Goal: Task Accomplishment & Management: Use online tool/utility

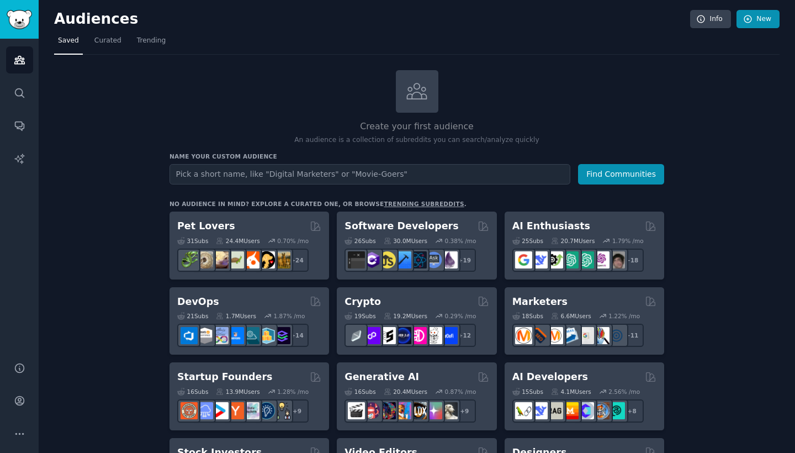
click at [760, 23] on link "New" at bounding box center [758, 19] width 43 height 19
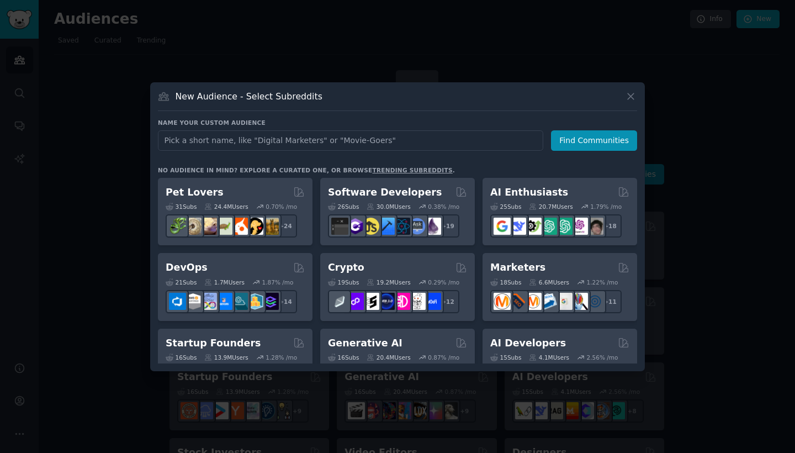
click at [329, 138] on input "text" at bounding box center [350, 140] width 385 height 20
type input "florists"
click at [581, 150] on button "Find Communities" at bounding box center [594, 140] width 86 height 20
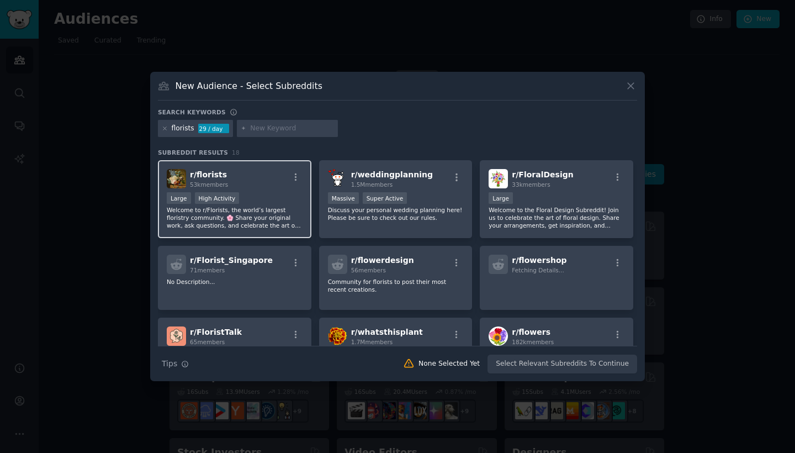
click at [273, 198] on div ">= 80th percentile for submissions / day Large High Activity" at bounding box center [235, 199] width 136 height 14
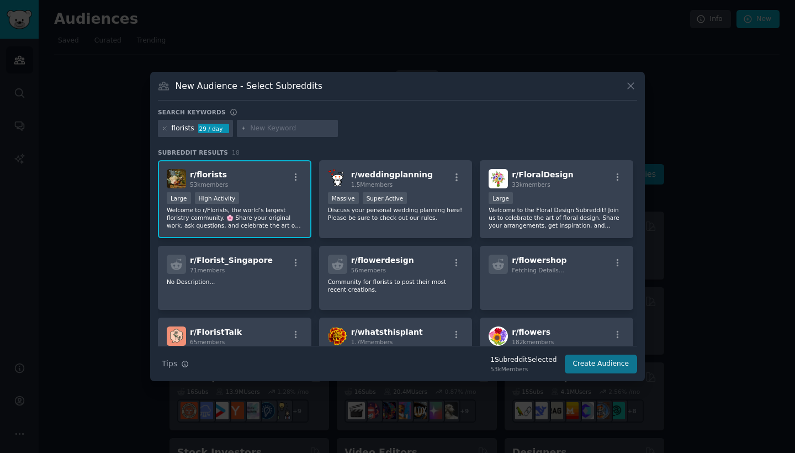
click at [582, 362] on button "Create Audience" at bounding box center [601, 363] width 73 height 19
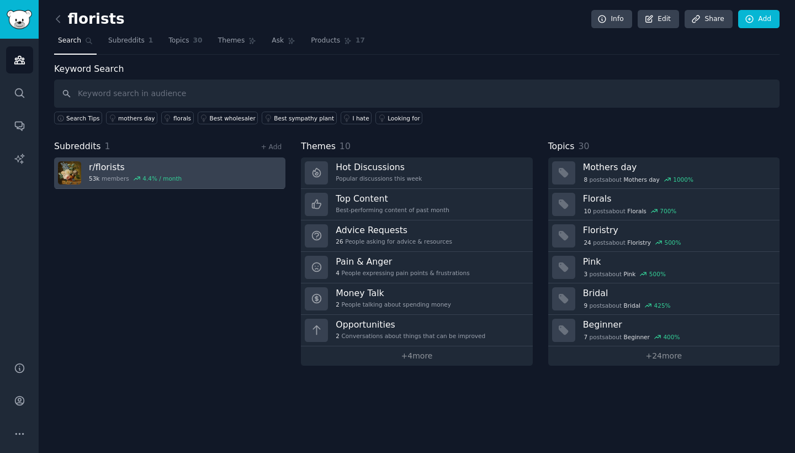
click at [188, 170] on link "r/ florists 53k members 4.4 % / month" at bounding box center [169, 172] width 231 height 31
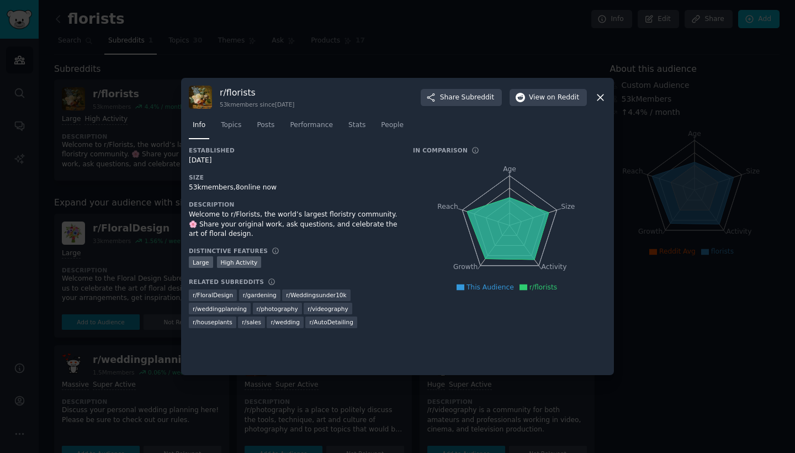
click at [597, 96] on icon at bounding box center [601, 98] width 12 height 12
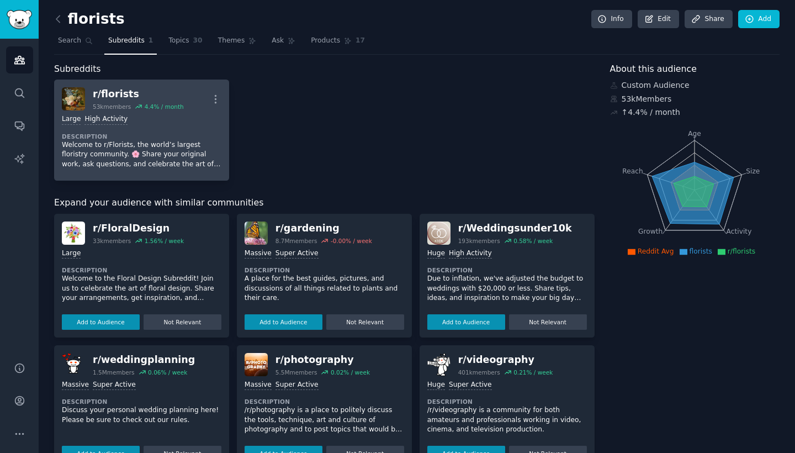
click at [138, 133] on dt "Description" at bounding box center [142, 137] width 160 height 8
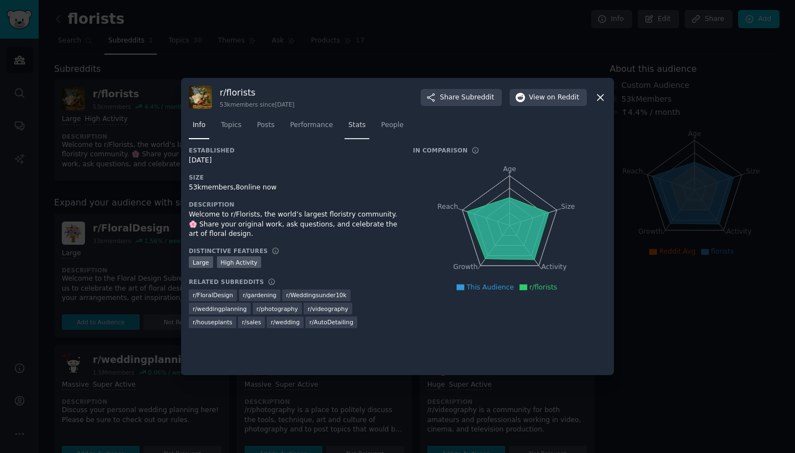
click at [358, 131] on link "Stats" at bounding box center [357, 128] width 25 height 23
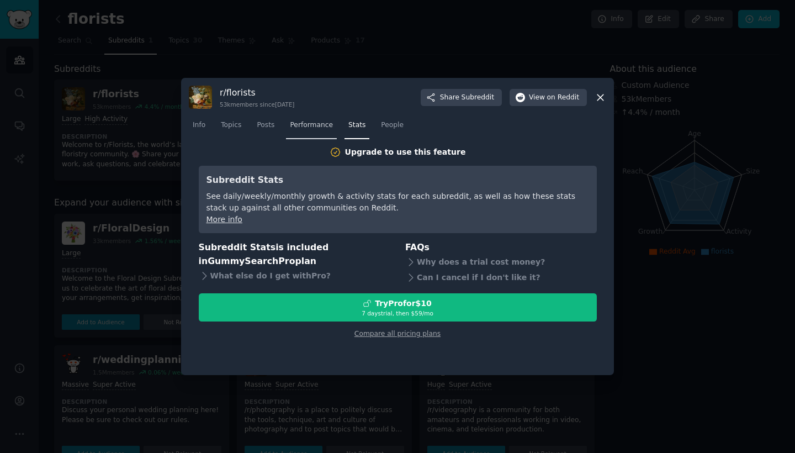
click at [305, 123] on span "Performance" at bounding box center [311, 125] width 43 height 10
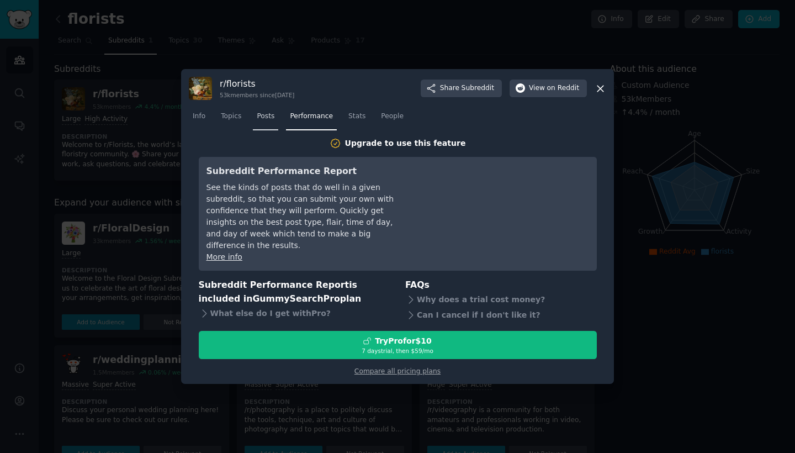
click at [253, 123] on link "Posts" at bounding box center [265, 119] width 25 height 23
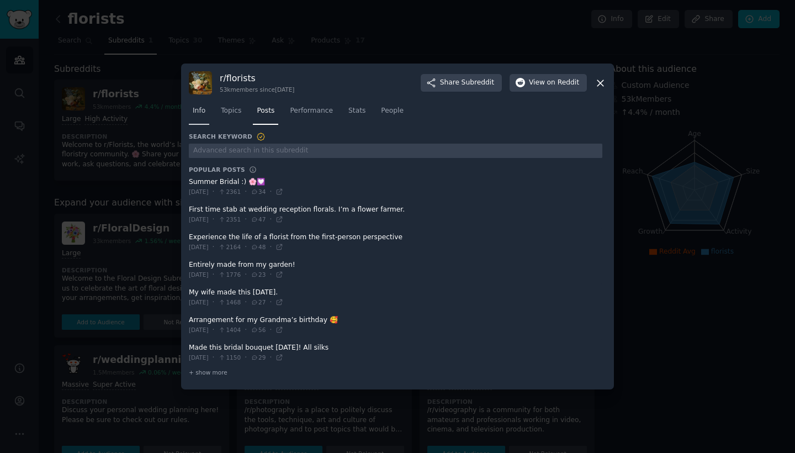
click at [207, 120] on link "Info" at bounding box center [199, 113] width 20 height 23
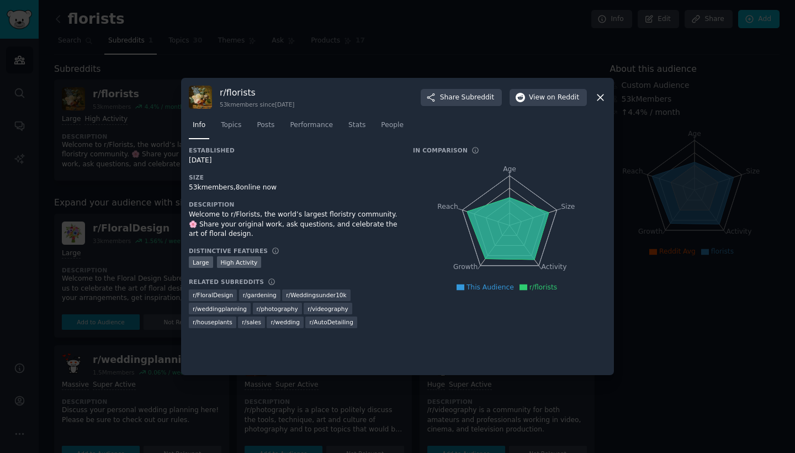
click at [596, 95] on icon at bounding box center [601, 98] width 12 height 12
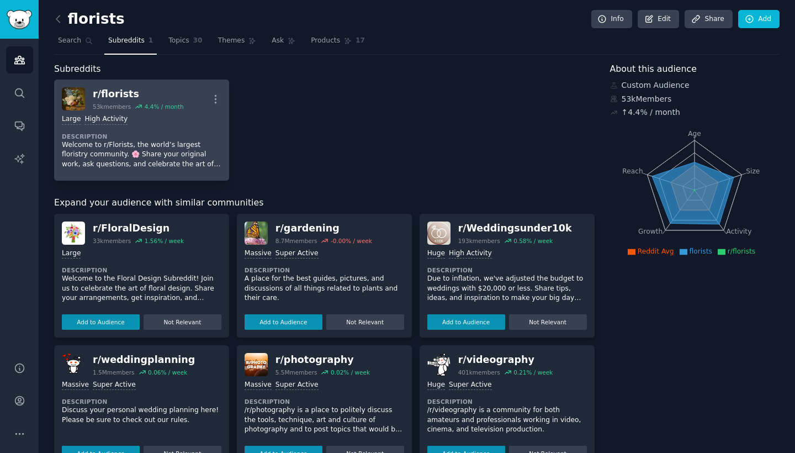
click at [189, 112] on div "Large High Activity Description Welcome to r/Florists, the world’s largest flor…" at bounding box center [142, 141] width 160 height 62
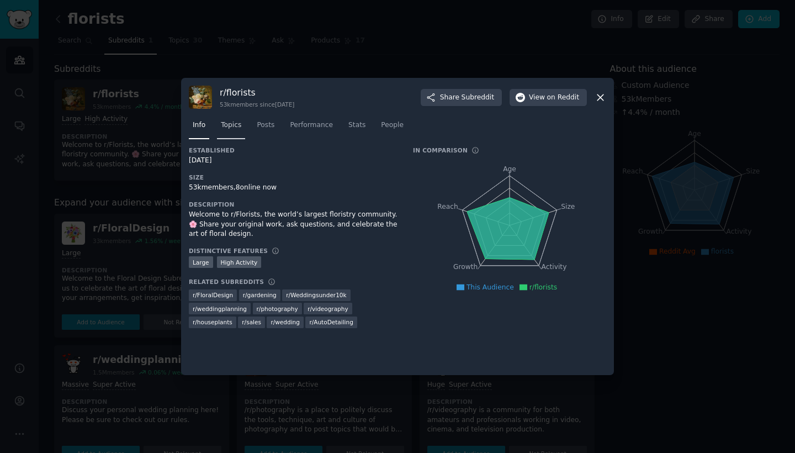
click at [226, 126] on span "Topics" at bounding box center [231, 125] width 20 height 10
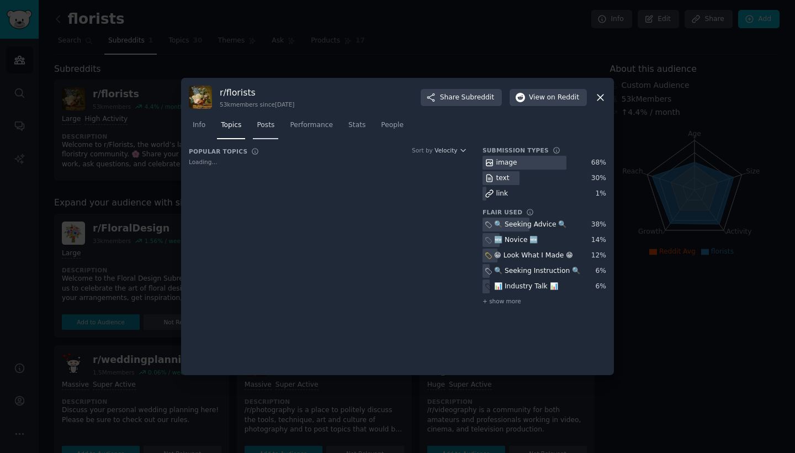
click at [267, 127] on span "Posts" at bounding box center [266, 125] width 18 height 10
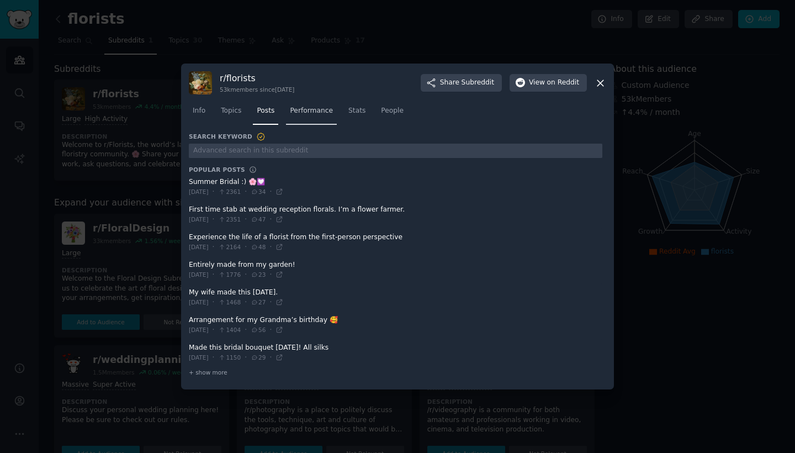
click at [320, 114] on span "Performance" at bounding box center [311, 111] width 43 height 10
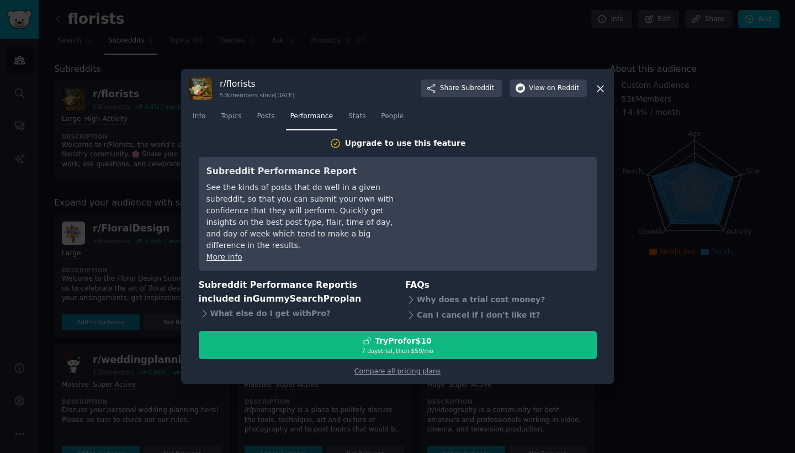
click at [375, 119] on nav "Info Topics Posts Performance Stats People" at bounding box center [397, 119] width 417 height 23
click at [364, 121] on span "Stats" at bounding box center [356, 117] width 17 height 10
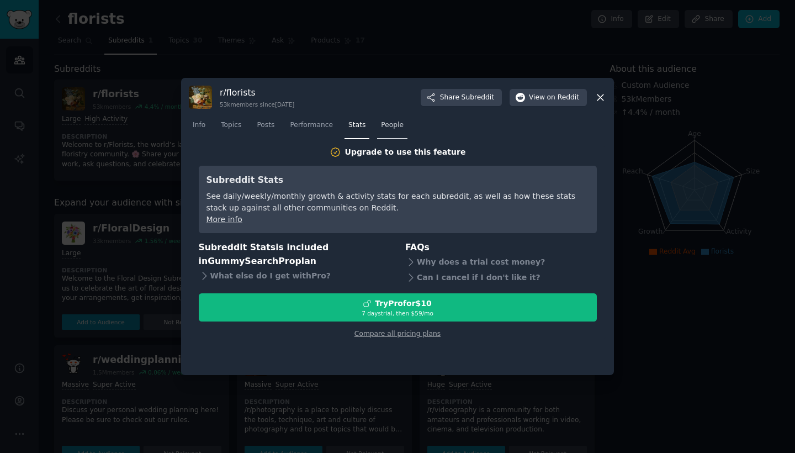
click at [387, 131] on link "People" at bounding box center [392, 128] width 30 height 23
click at [600, 100] on icon at bounding box center [601, 98] width 12 height 12
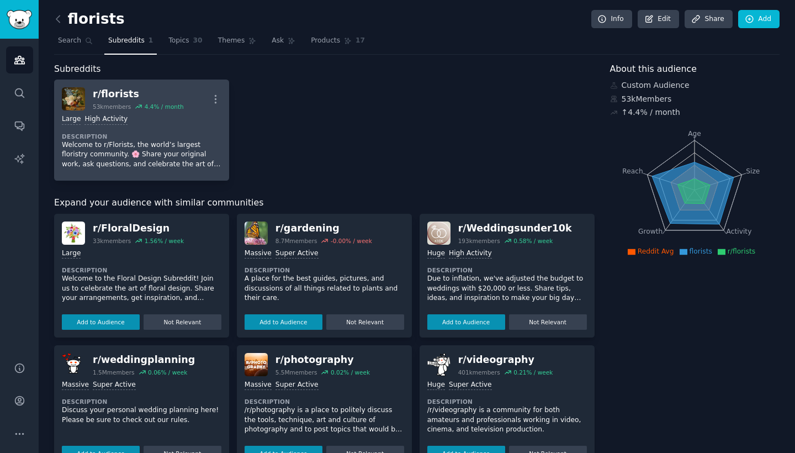
click at [155, 123] on div "Large High Activity" at bounding box center [142, 119] width 160 height 10
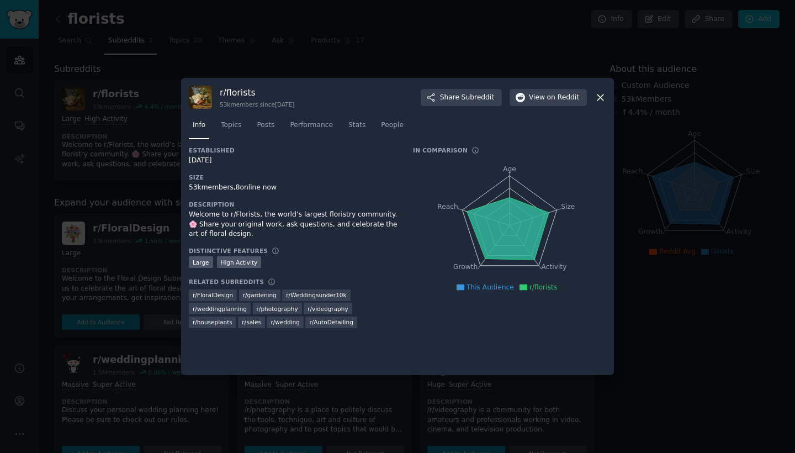
click at [610, 100] on div "r/ florists 53k members since [DATE] Share Subreddit View on Reddit Info Topics…" at bounding box center [397, 226] width 433 height 297
click at [602, 100] on icon at bounding box center [601, 98] width 12 height 12
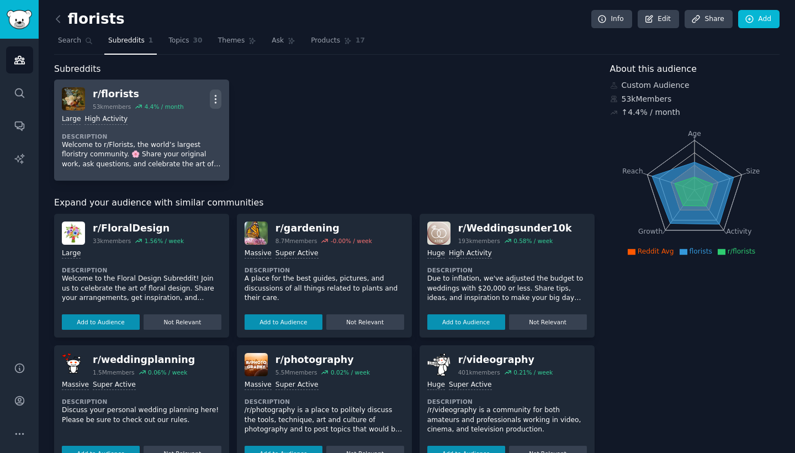
click at [213, 94] on icon "button" at bounding box center [216, 99] width 12 height 12
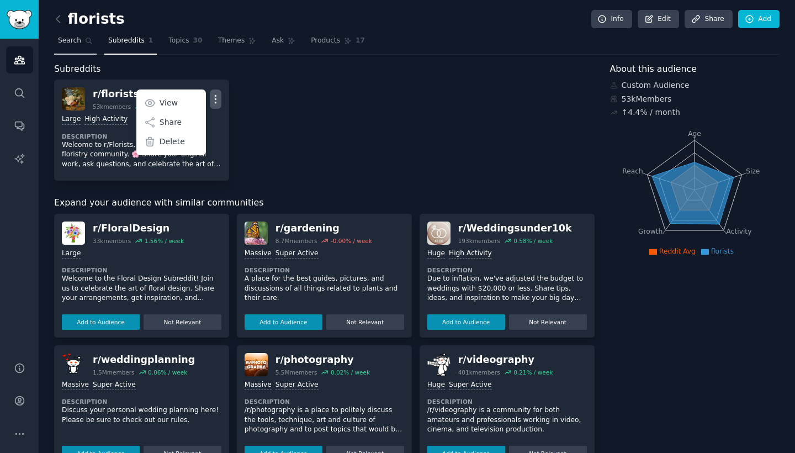
click at [71, 38] on span "Search" at bounding box center [69, 41] width 23 height 10
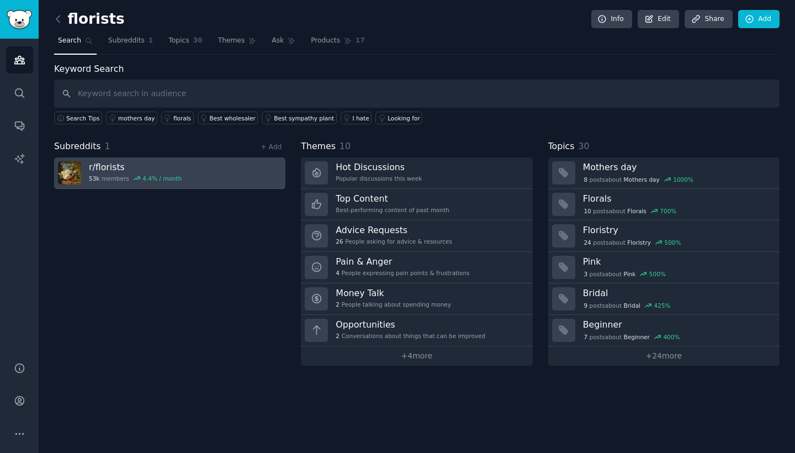
click at [121, 172] on div "r/ florists 53k members 4.4 % / month" at bounding box center [135, 172] width 93 height 23
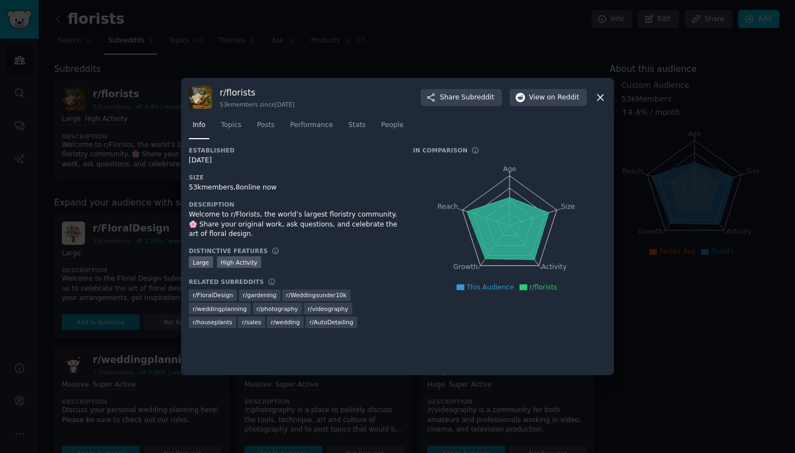
click at [484, 290] on span "This Audience" at bounding box center [490, 287] width 47 height 8
click at [402, 263] on div "Established [DATE] Size 53k members, 8 online now Description Welcome to r/Flor…" at bounding box center [397, 240] width 417 height 189
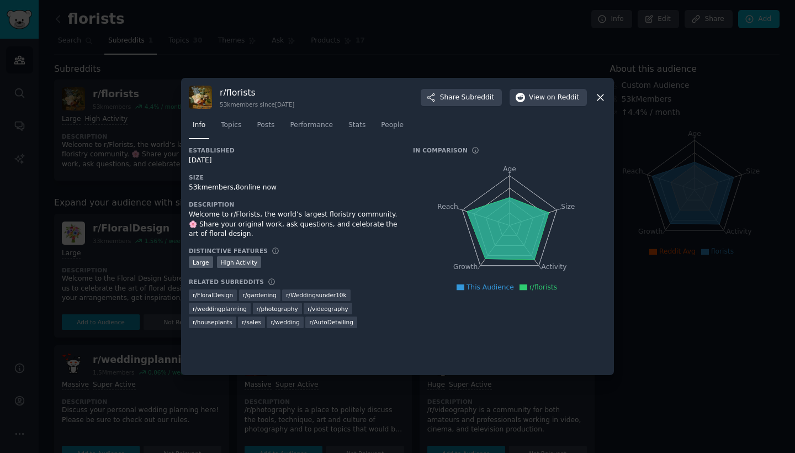
click at [596, 96] on icon at bounding box center [601, 98] width 12 height 12
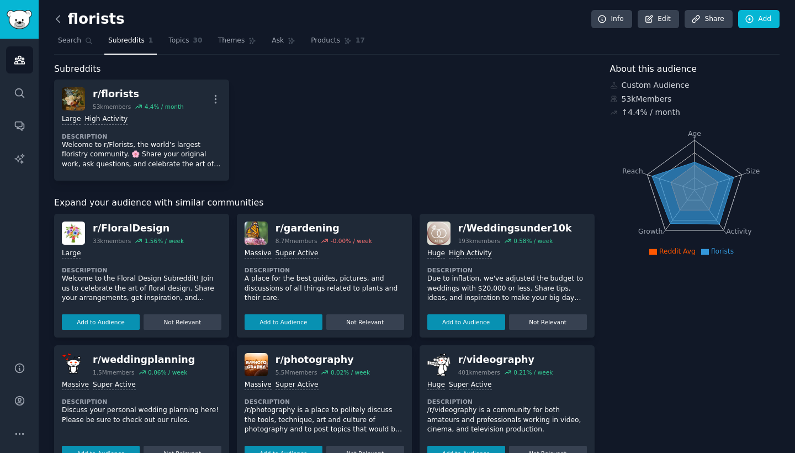
click at [61, 21] on icon at bounding box center [58, 19] width 12 height 12
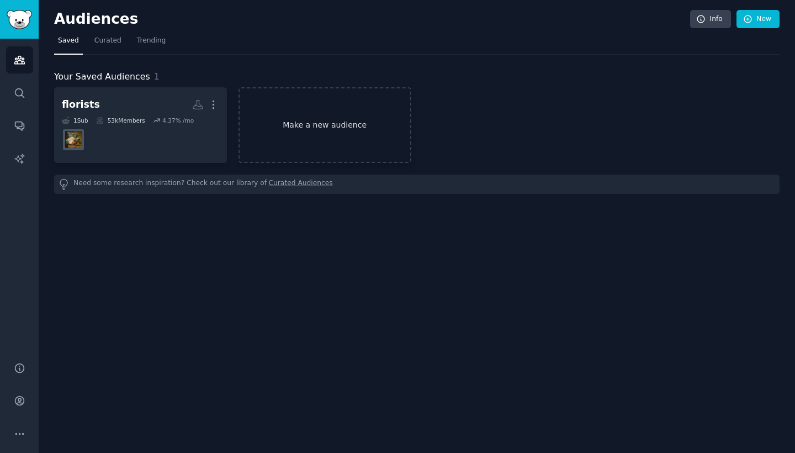
click at [294, 117] on link "Make a new audience" at bounding box center [325, 125] width 173 height 76
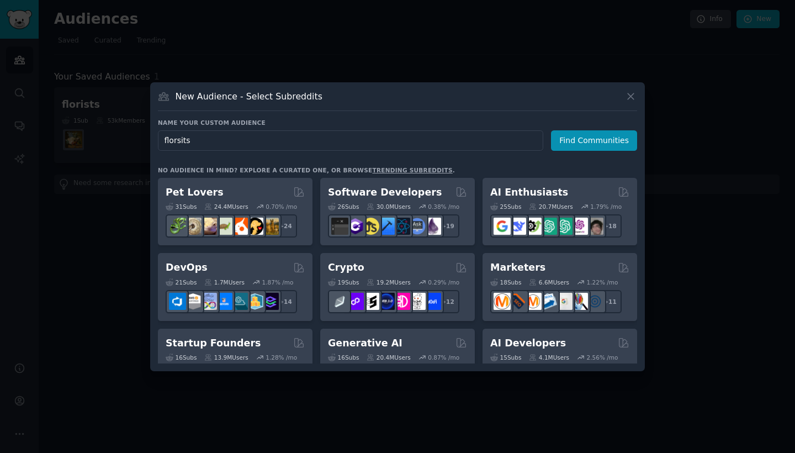
type input "florsits"
click at [596, 140] on button "Find Communities" at bounding box center [594, 140] width 86 height 20
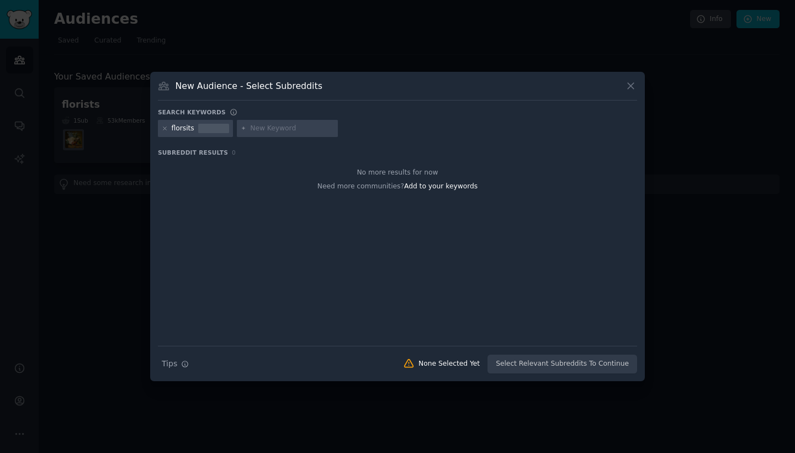
click at [218, 125] on div at bounding box center [213, 125] width 31 height 2
click at [167, 129] on icon at bounding box center [165, 128] width 6 height 6
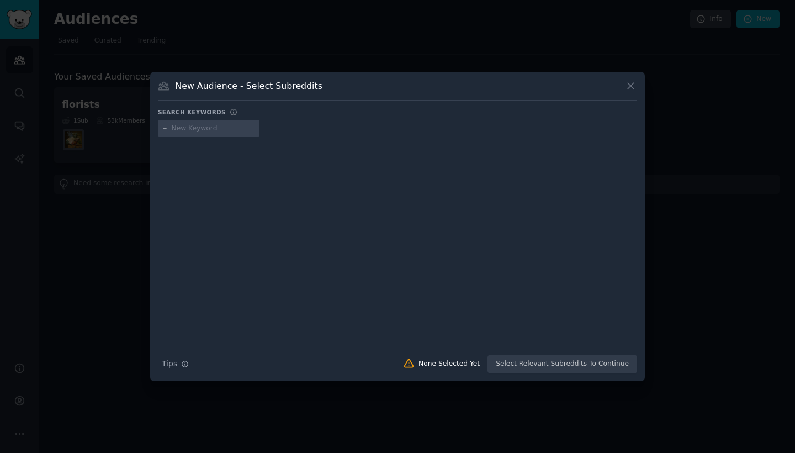
click at [179, 129] on input "text" at bounding box center [214, 129] width 84 height 10
type input "florist"
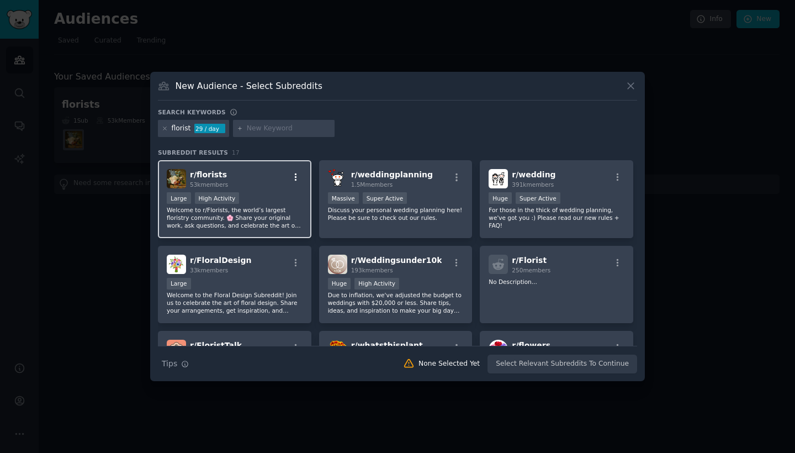
click at [293, 180] on icon "button" at bounding box center [296, 177] width 10 height 10
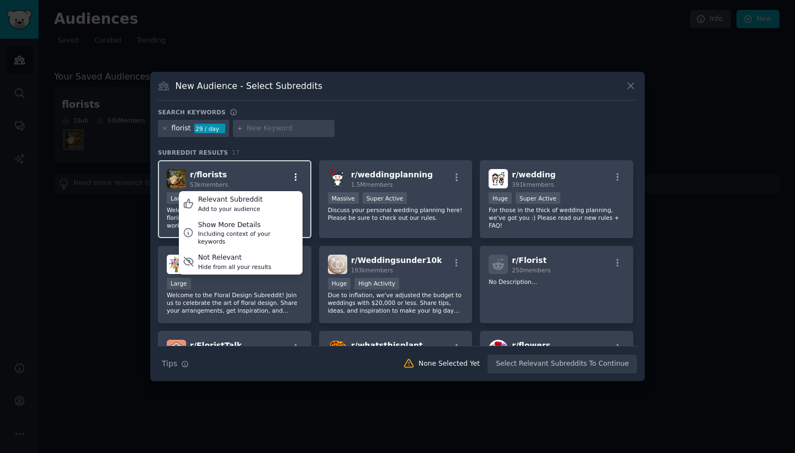
click at [293, 180] on icon "button" at bounding box center [296, 177] width 10 height 10
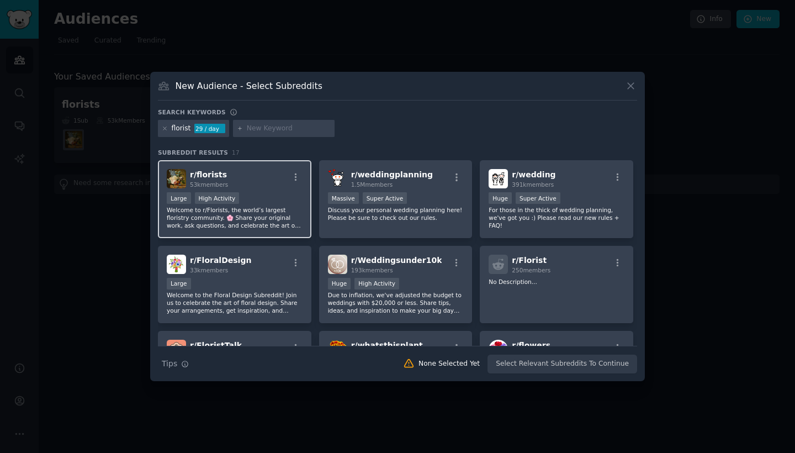
click at [243, 176] on div "r/ florists 53k members" at bounding box center [235, 178] width 136 height 19
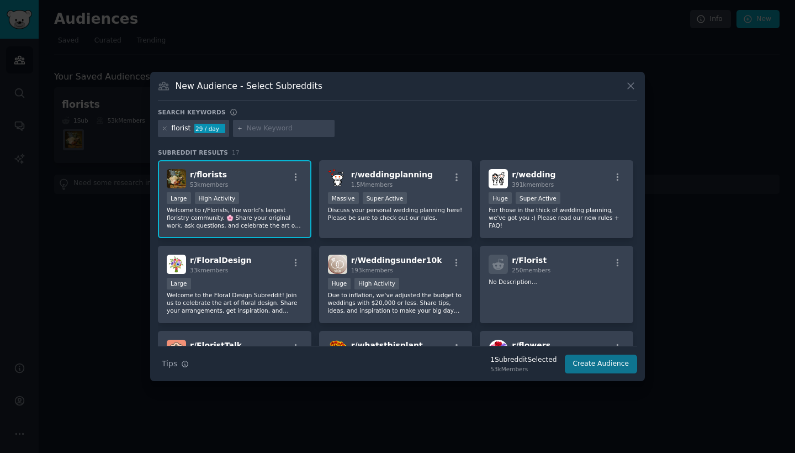
click at [600, 365] on button "Create Audience" at bounding box center [601, 363] width 73 height 19
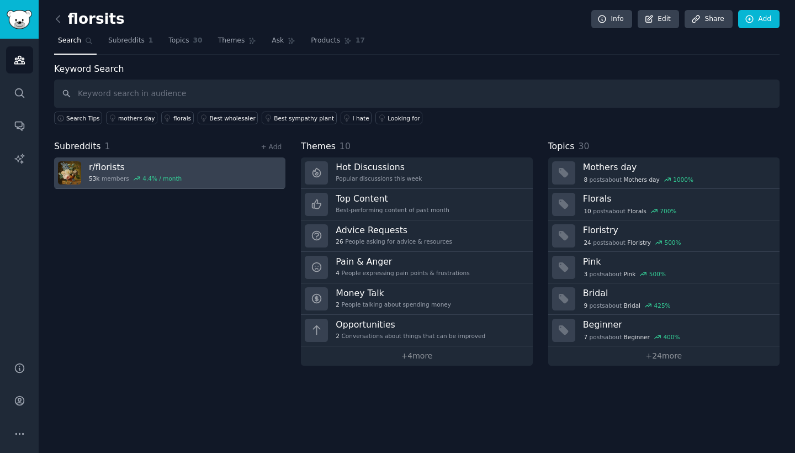
click at [200, 170] on link "r/ florists 53k members 4.4 % / month" at bounding box center [169, 172] width 231 height 31
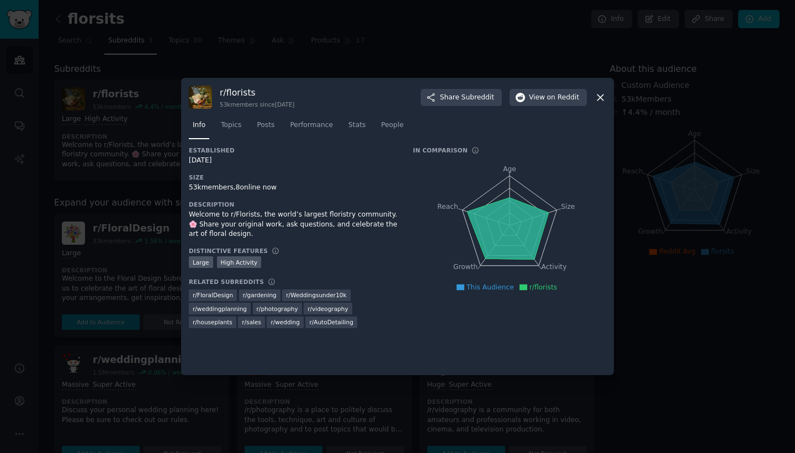
click at [596, 91] on div "r/ florists 53k members since [DATE] Share Subreddit View on Reddit" at bounding box center [397, 97] width 417 height 23
click at [389, 124] on span "People" at bounding box center [392, 125] width 23 height 10
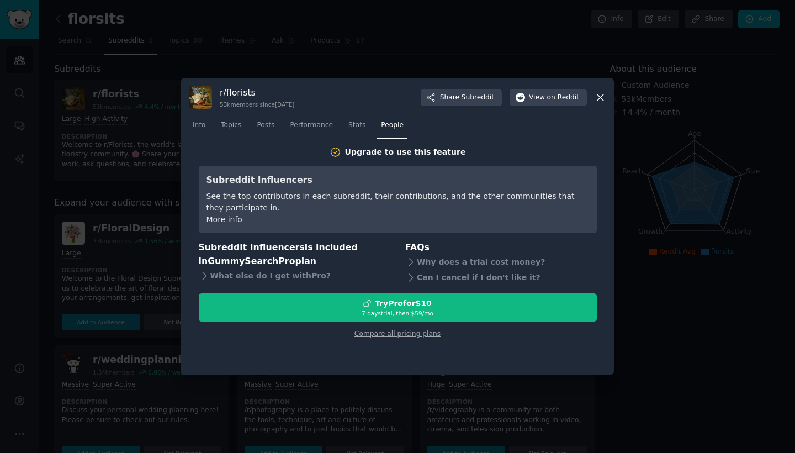
click at [604, 102] on icon at bounding box center [601, 98] width 12 height 12
